Goal: Answer question/provide support: Share knowledge or assist other users

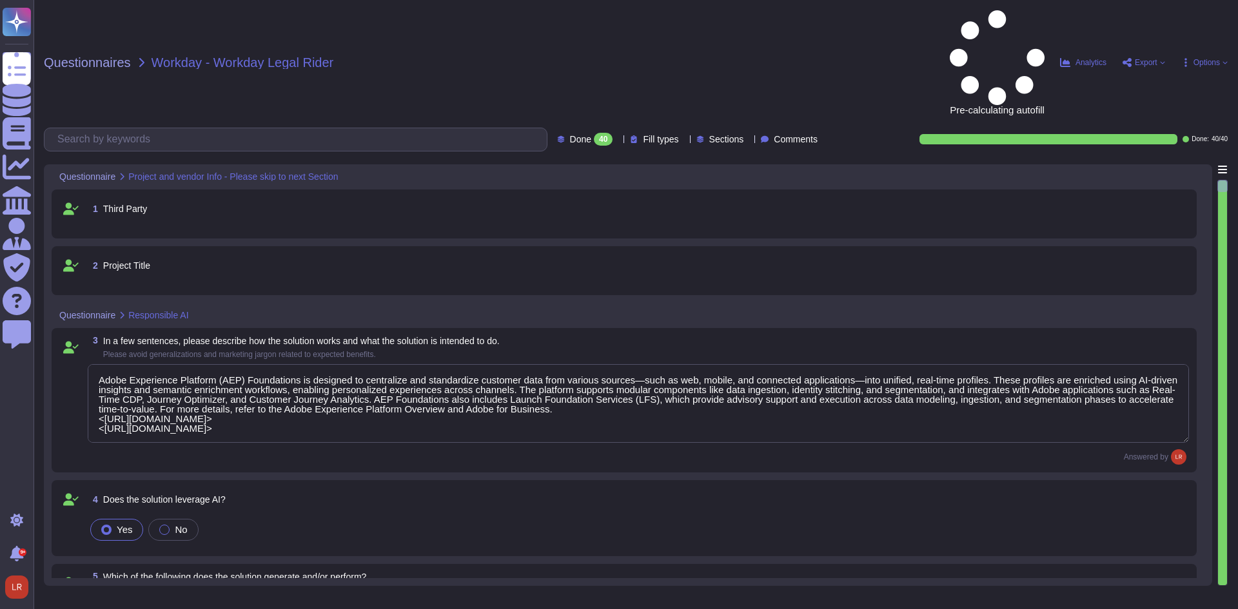
type textarea "Adobe Experience Platform (AEP) Foundations is designed to centralize and stand…"
